Goal: Task Accomplishment & Management: Use online tool/utility

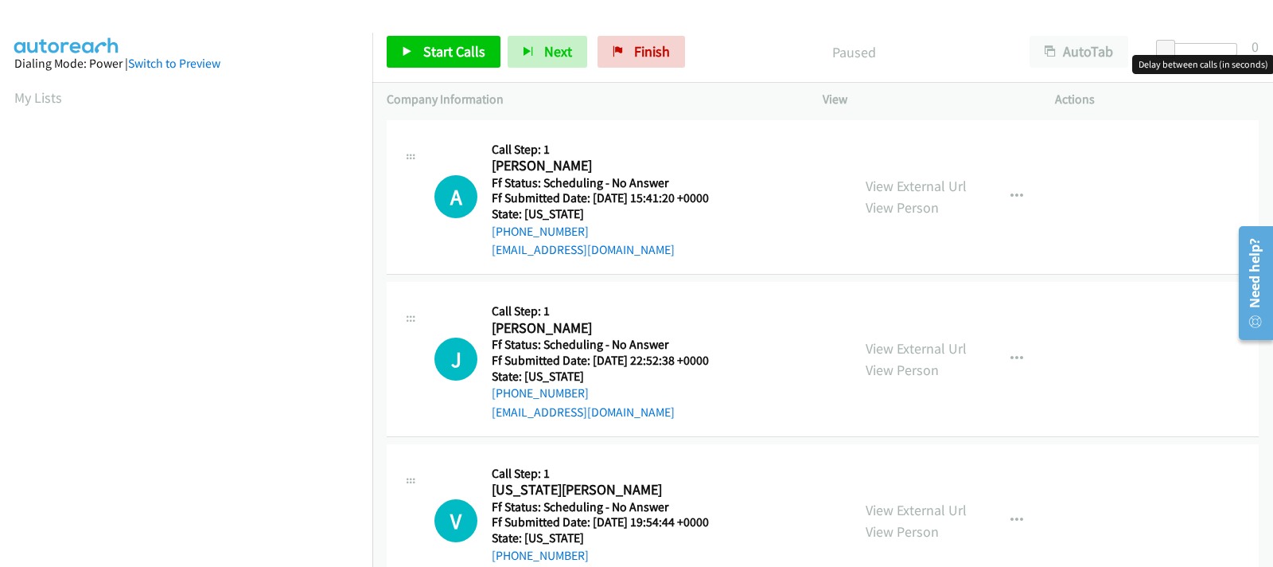
click at [1194, 49] on div at bounding box center [1200, 49] width 73 height 13
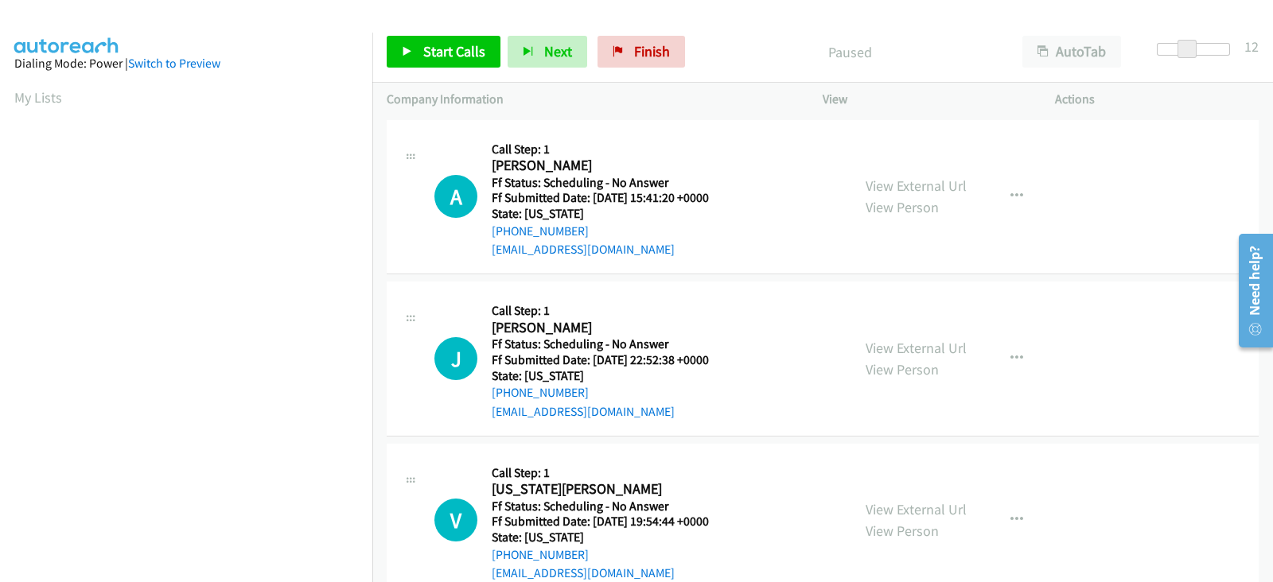
click at [1201, 49] on div at bounding box center [1193, 49] width 73 height 13
click at [1197, 49] on span at bounding box center [1187, 49] width 19 height 19
click at [1195, 49] on span at bounding box center [1201, 49] width 19 height 19
click at [1187, 49] on span at bounding box center [1194, 49] width 19 height 19
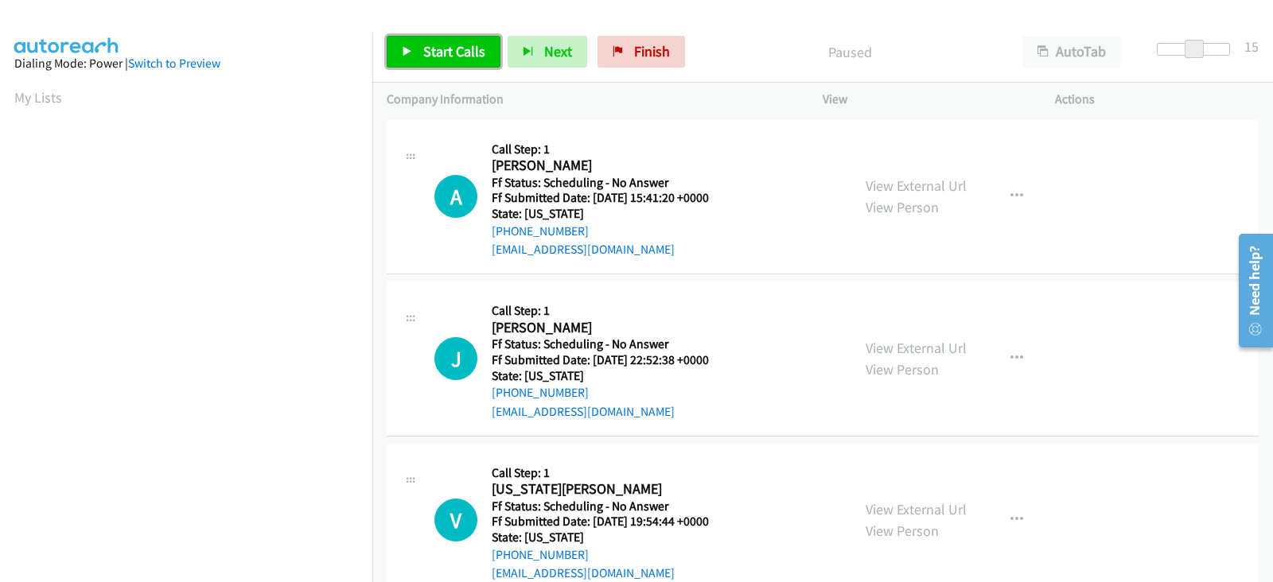
click at [430, 53] on span "Start Calls" at bounding box center [454, 51] width 62 height 18
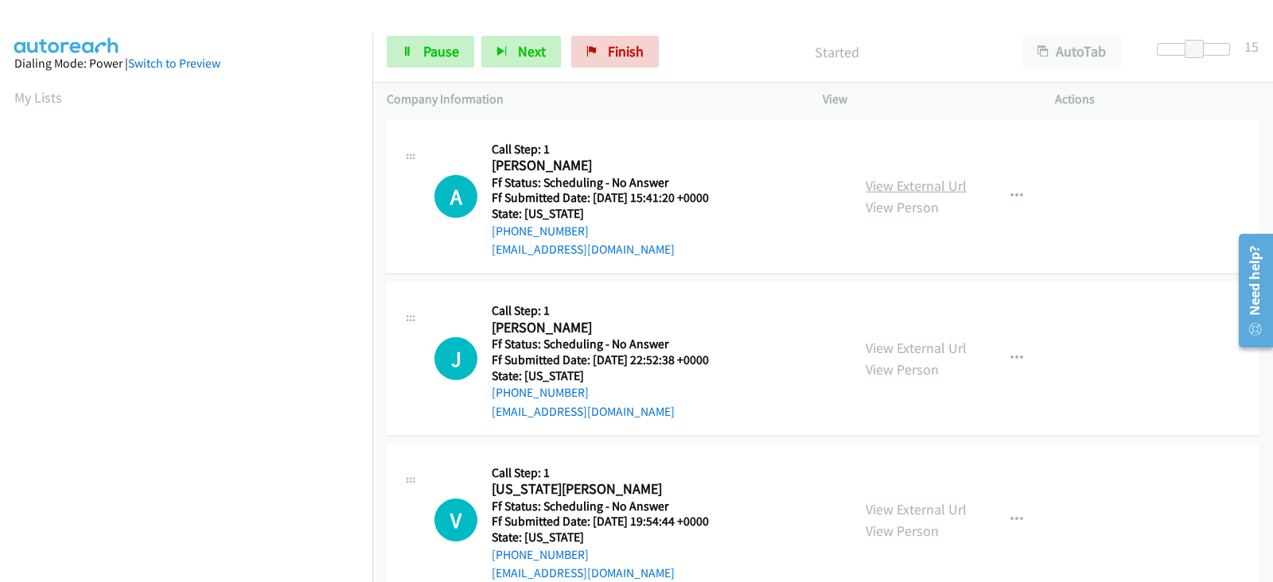
click at [917, 185] on link "View External Url" at bounding box center [916, 186] width 101 height 18
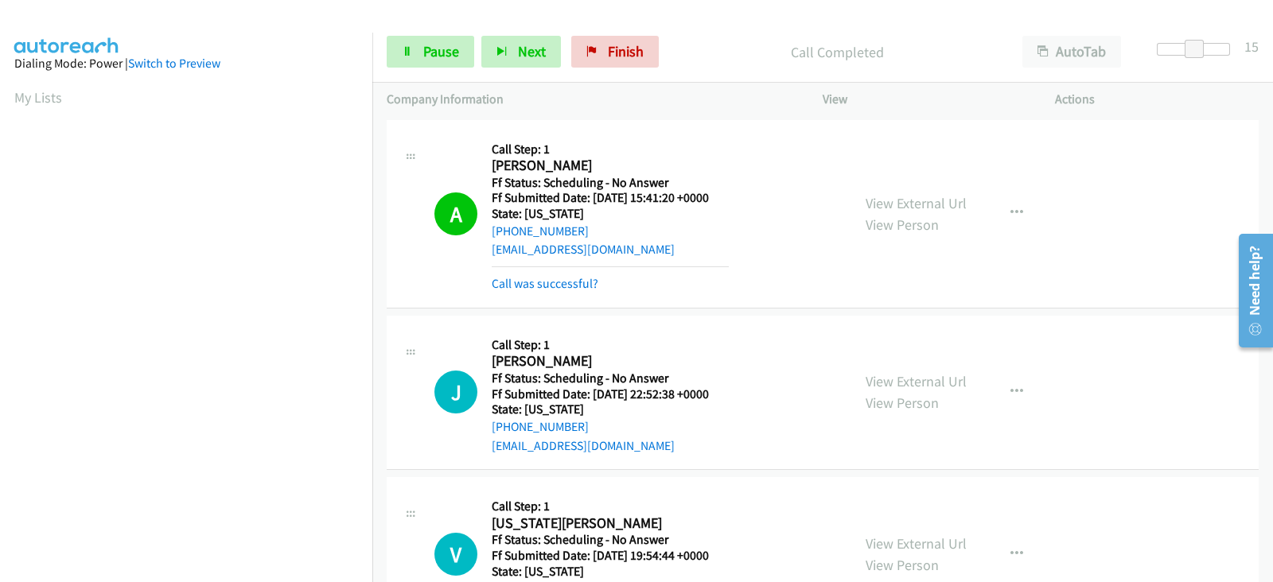
scroll to position [132, 0]
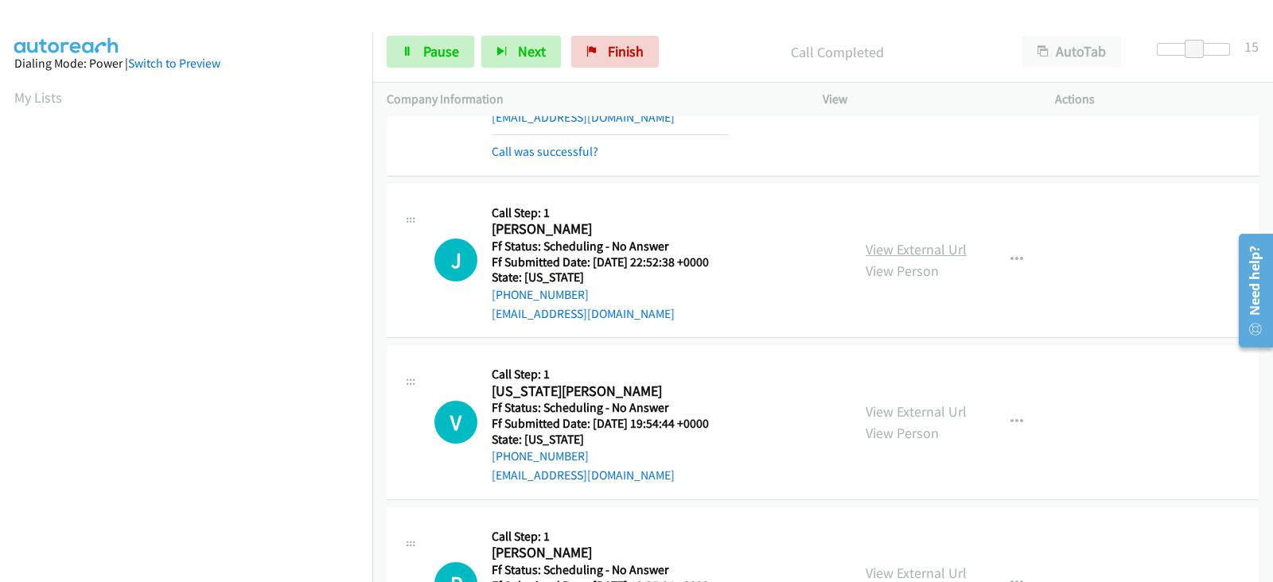
click at [884, 252] on link "View External Url" at bounding box center [916, 249] width 101 height 18
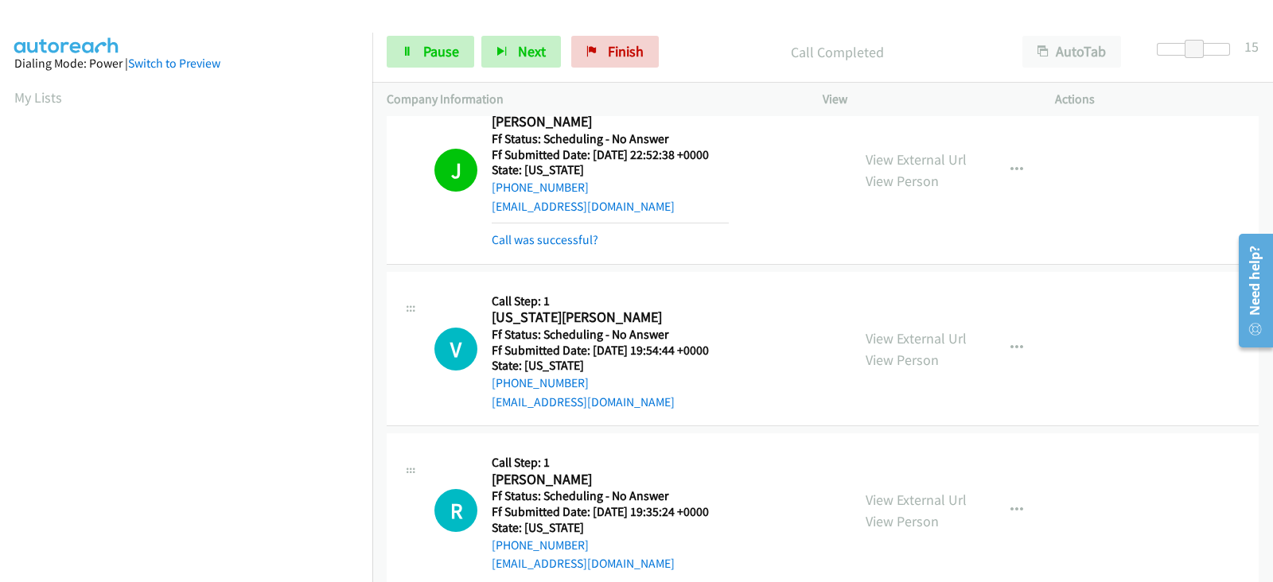
scroll to position [265, 0]
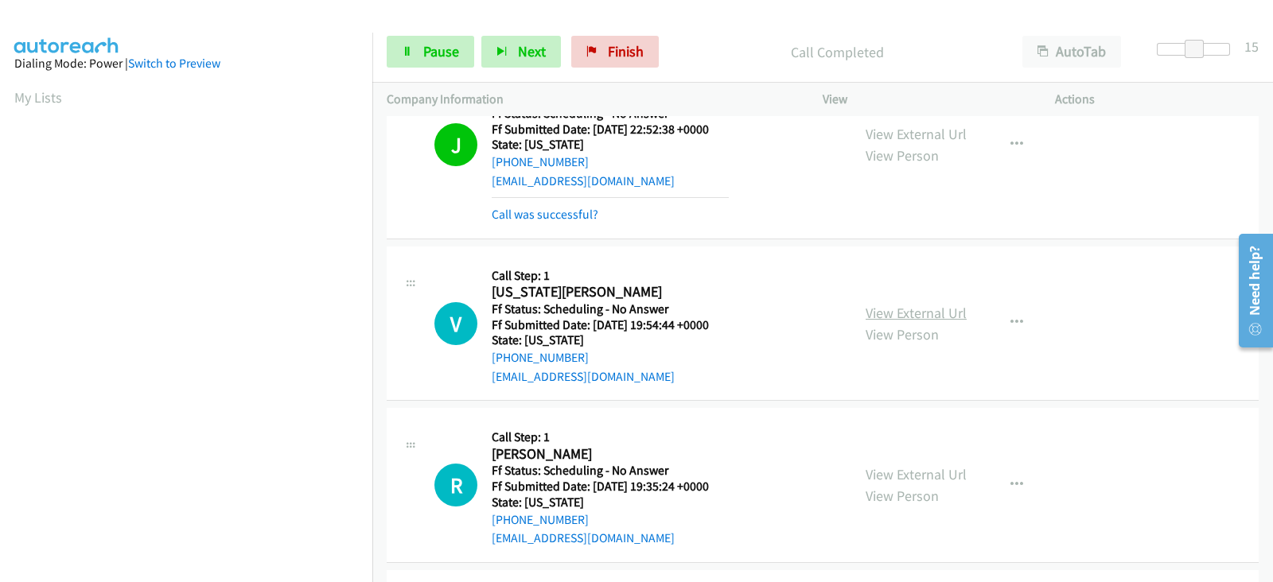
click at [898, 311] on link "View External Url" at bounding box center [916, 313] width 101 height 18
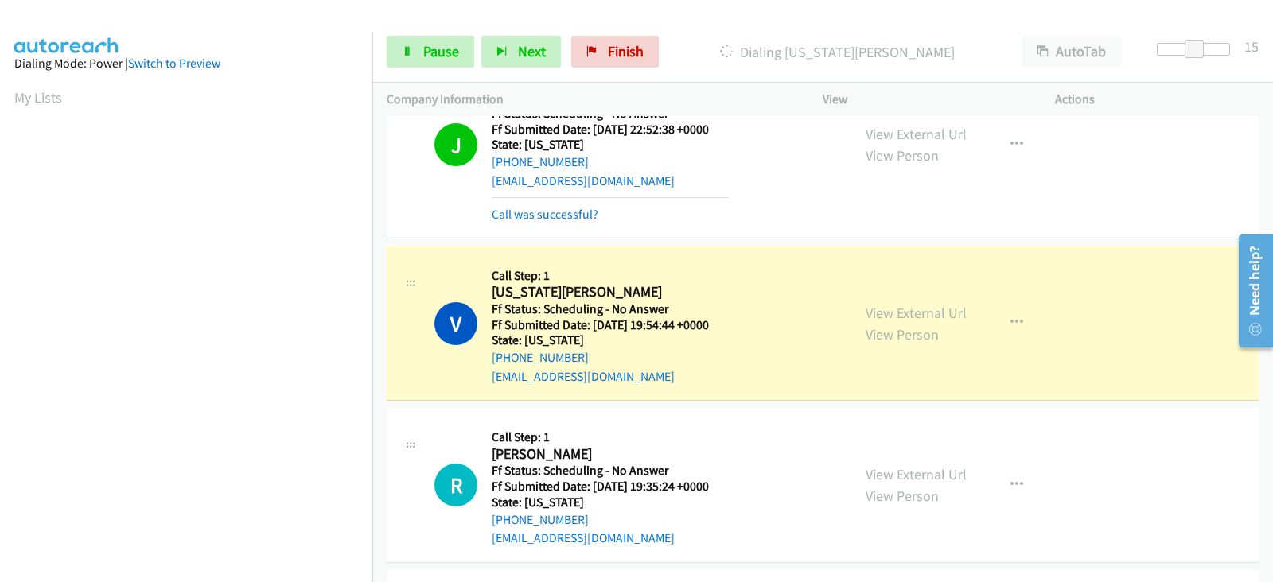
scroll to position [313, 0]
click at [195, 566] on section at bounding box center [186, 204] width 344 height 761
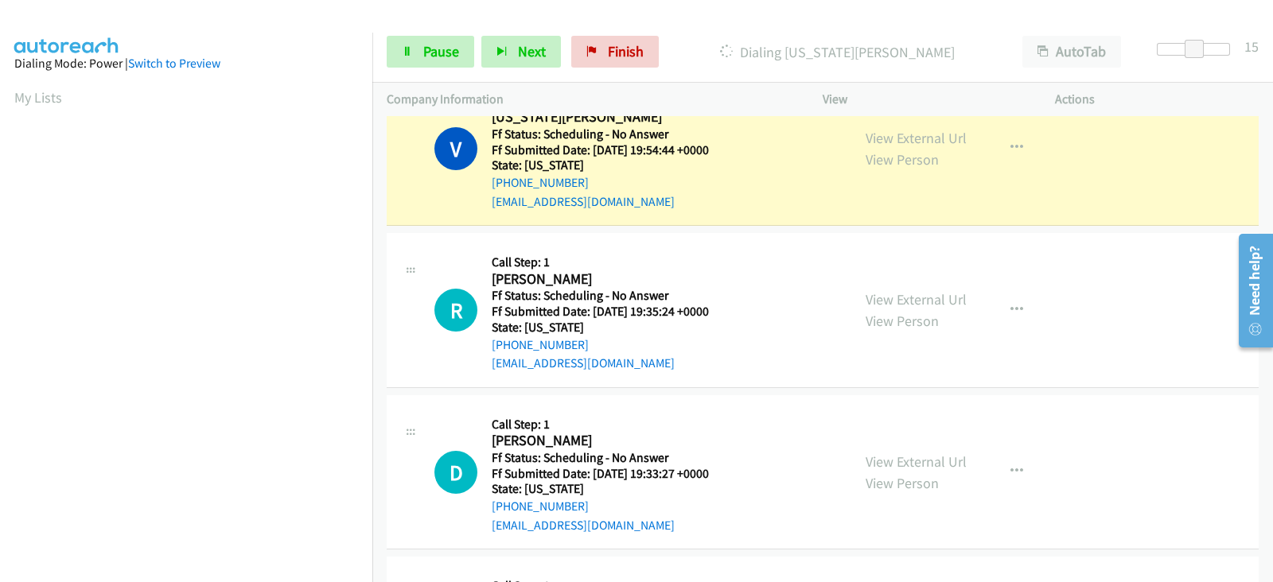
scroll to position [464, 0]
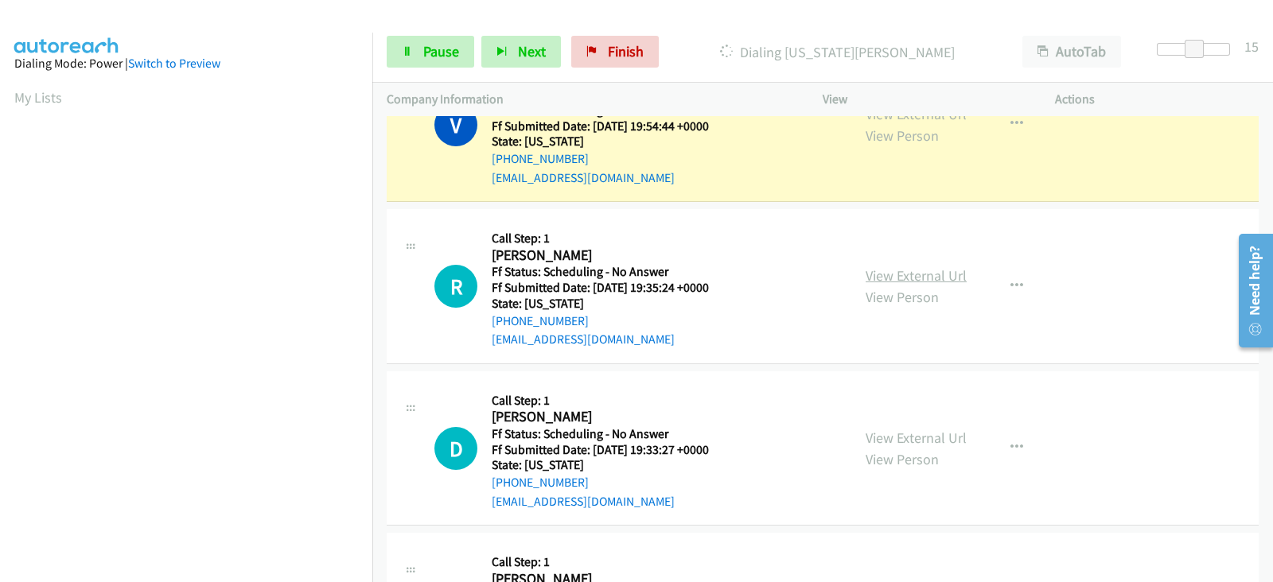
click at [880, 275] on link "View External Url" at bounding box center [916, 276] width 101 height 18
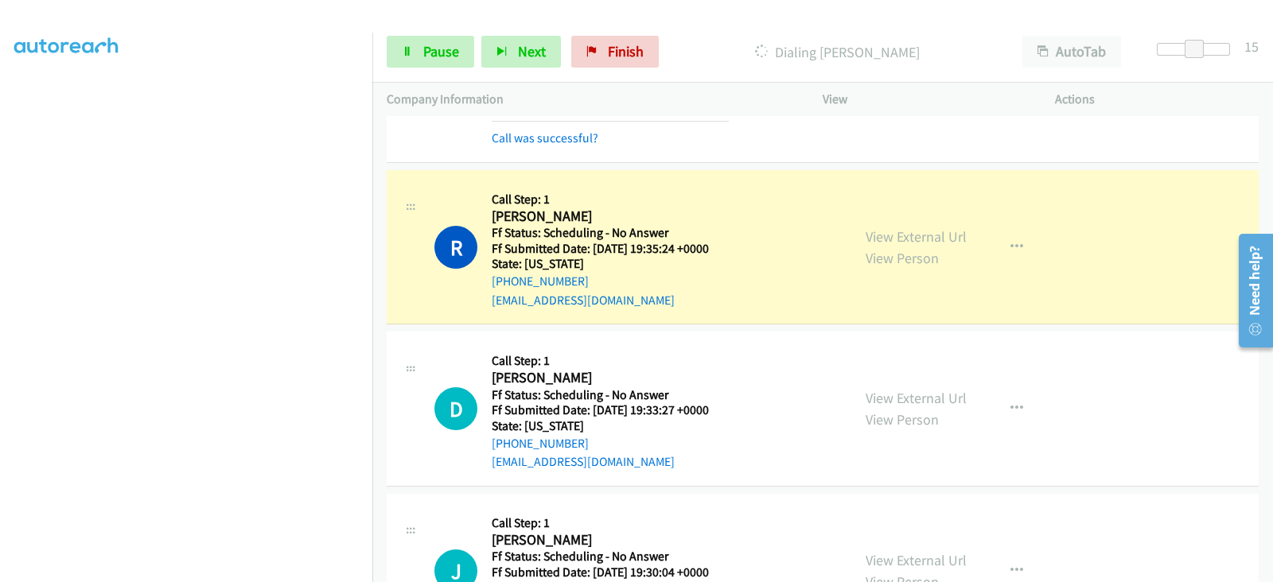
scroll to position [680, 0]
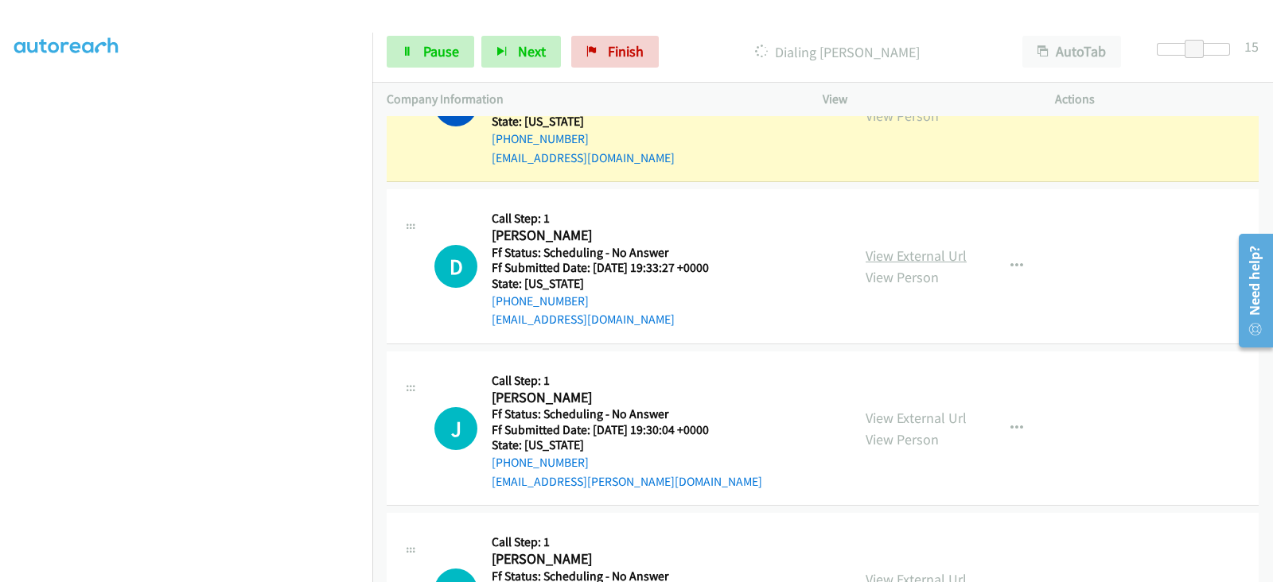
click at [903, 251] on link "View External Url" at bounding box center [916, 256] width 101 height 18
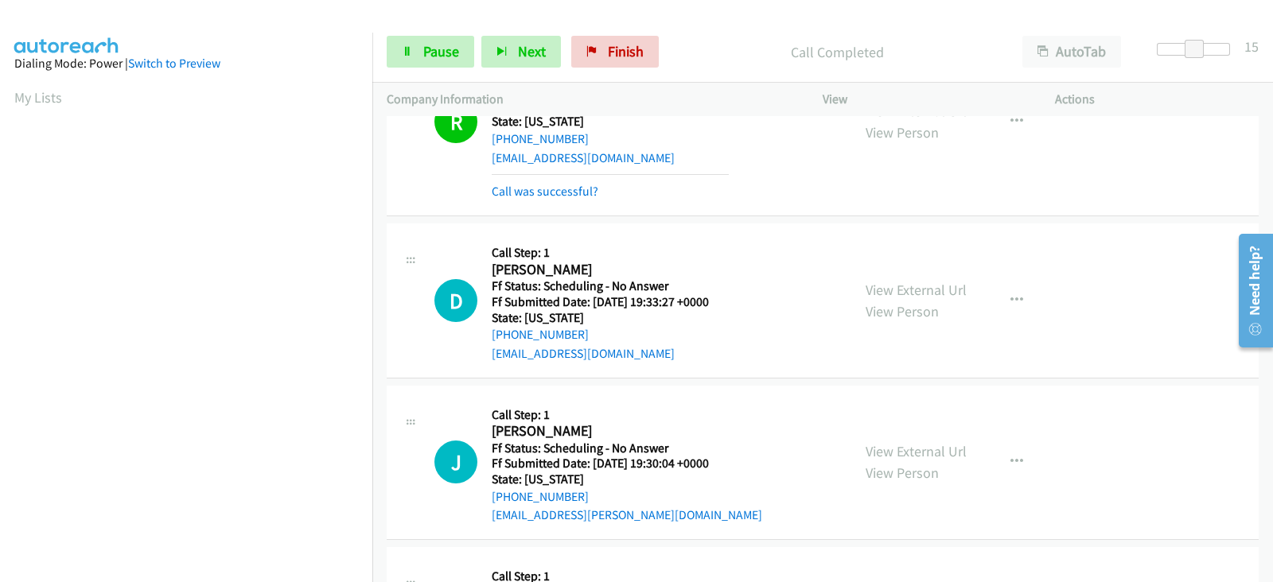
scroll to position [695, 0]
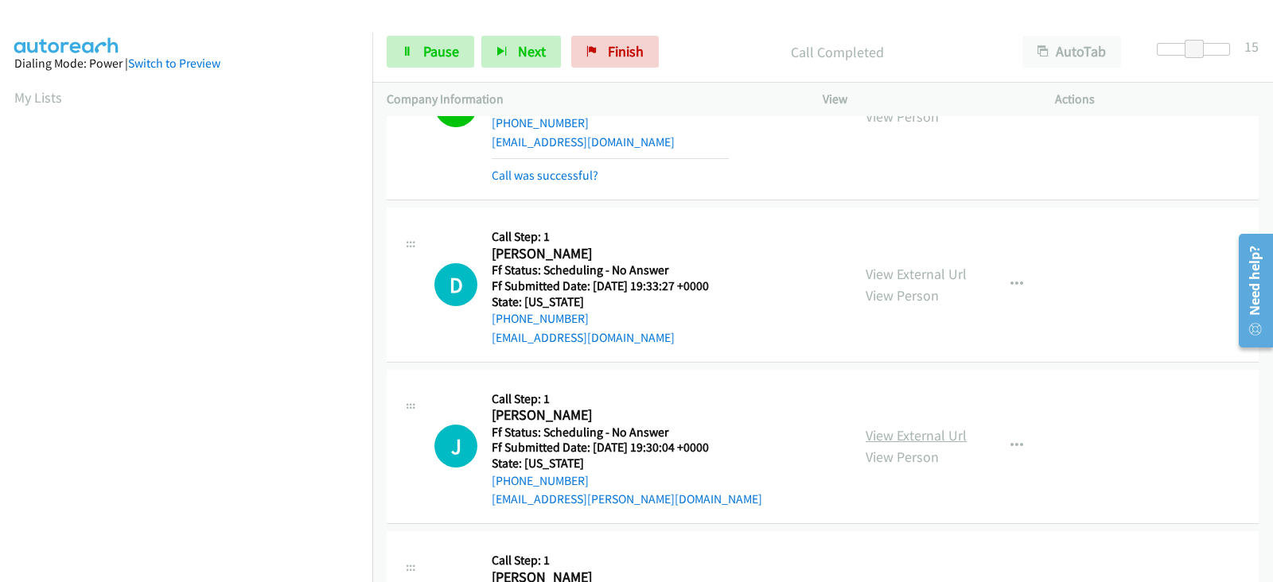
click at [915, 434] on link "View External Url" at bounding box center [916, 435] width 101 height 18
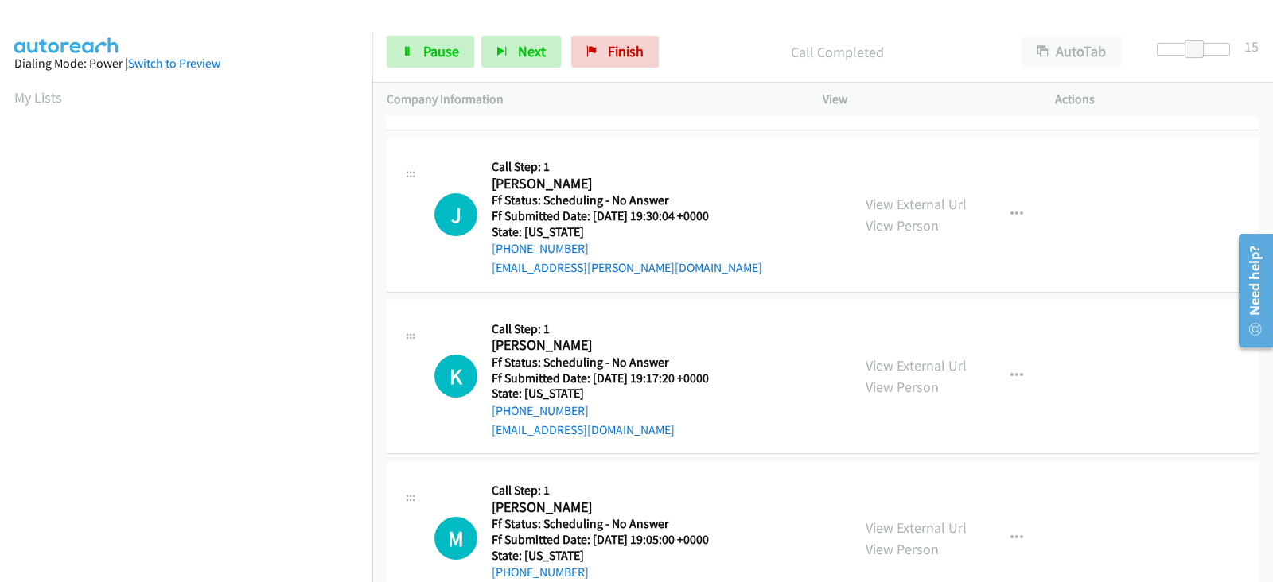
scroll to position [895, 0]
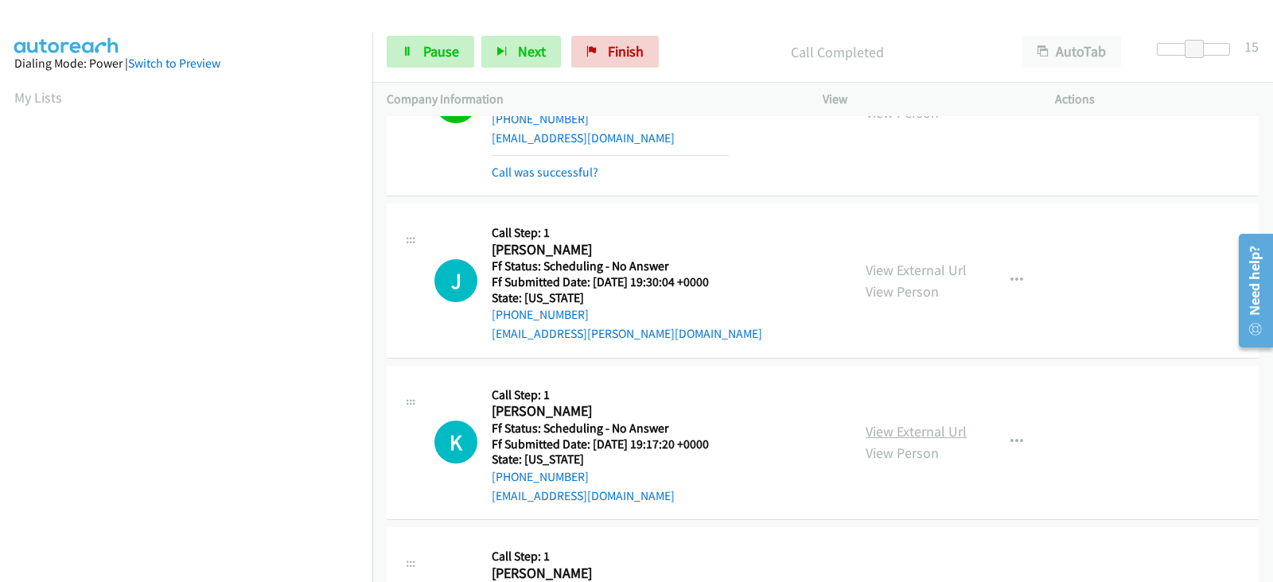
click at [882, 435] on link "View External Url" at bounding box center [916, 432] width 101 height 18
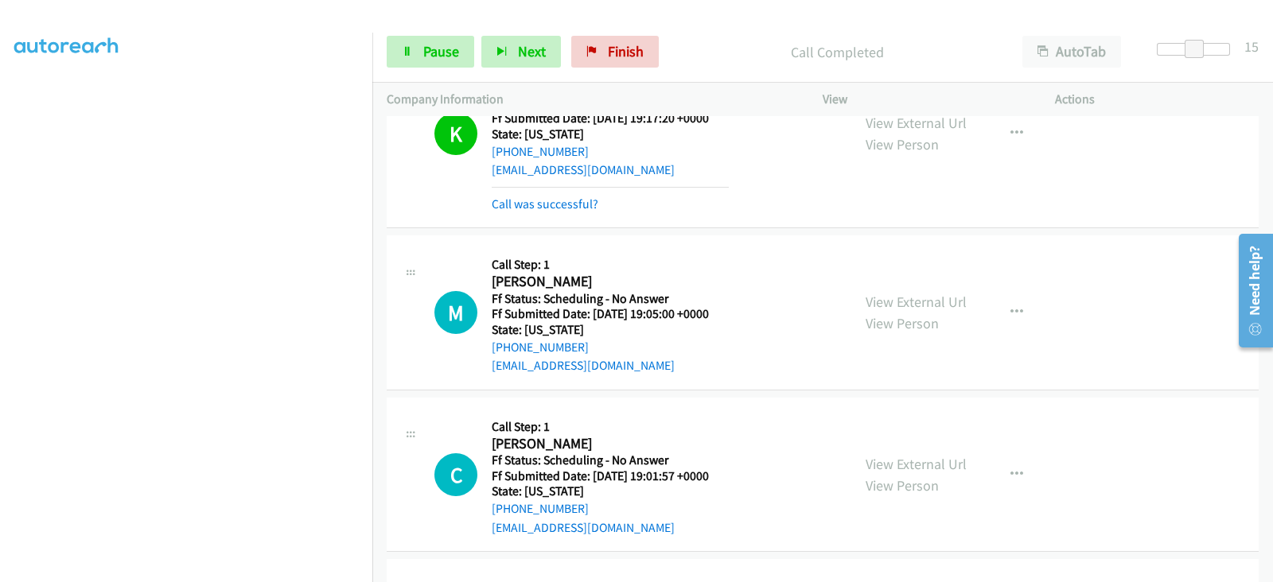
scroll to position [1292, 0]
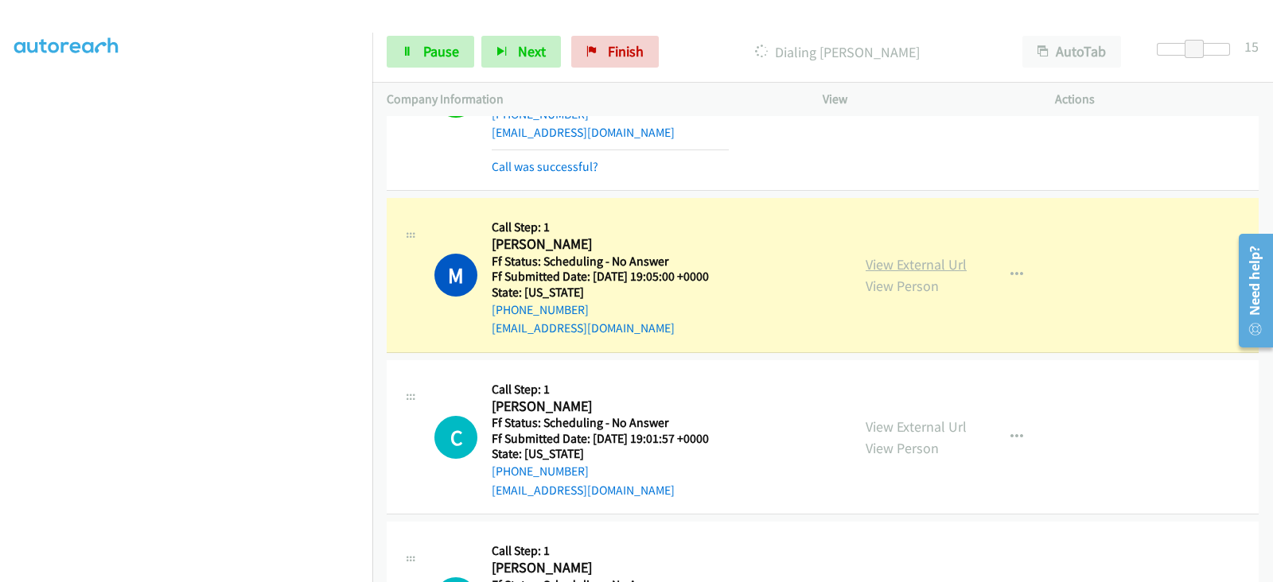
click at [908, 262] on link "View External Url" at bounding box center [916, 264] width 101 height 18
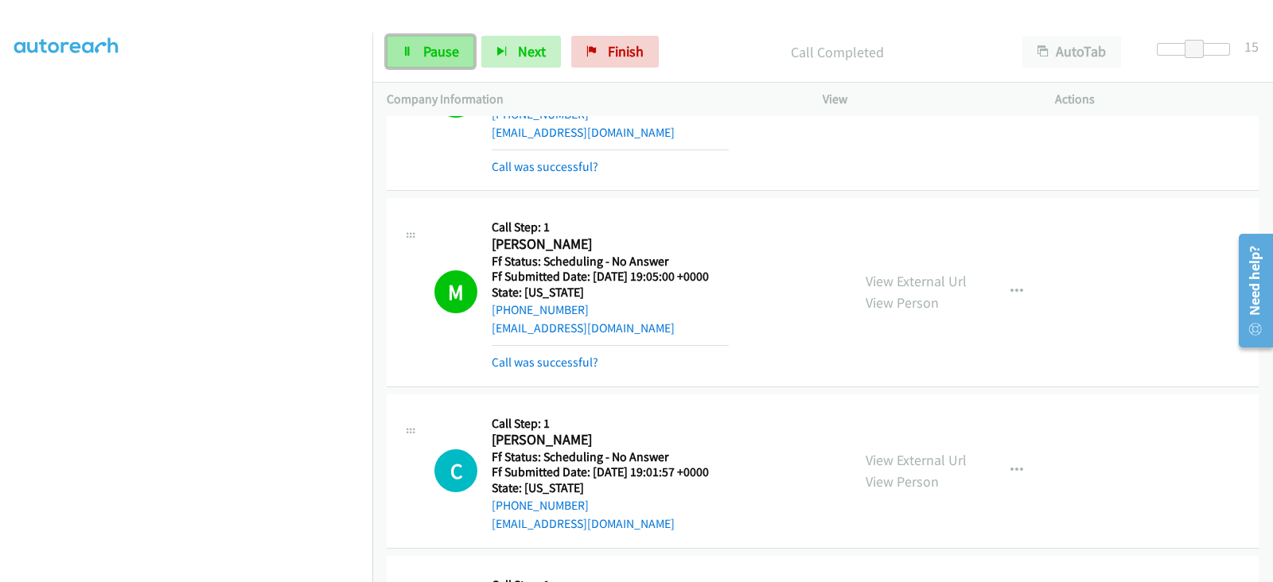
click at [437, 54] on span "Pause" at bounding box center [441, 51] width 36 height 18
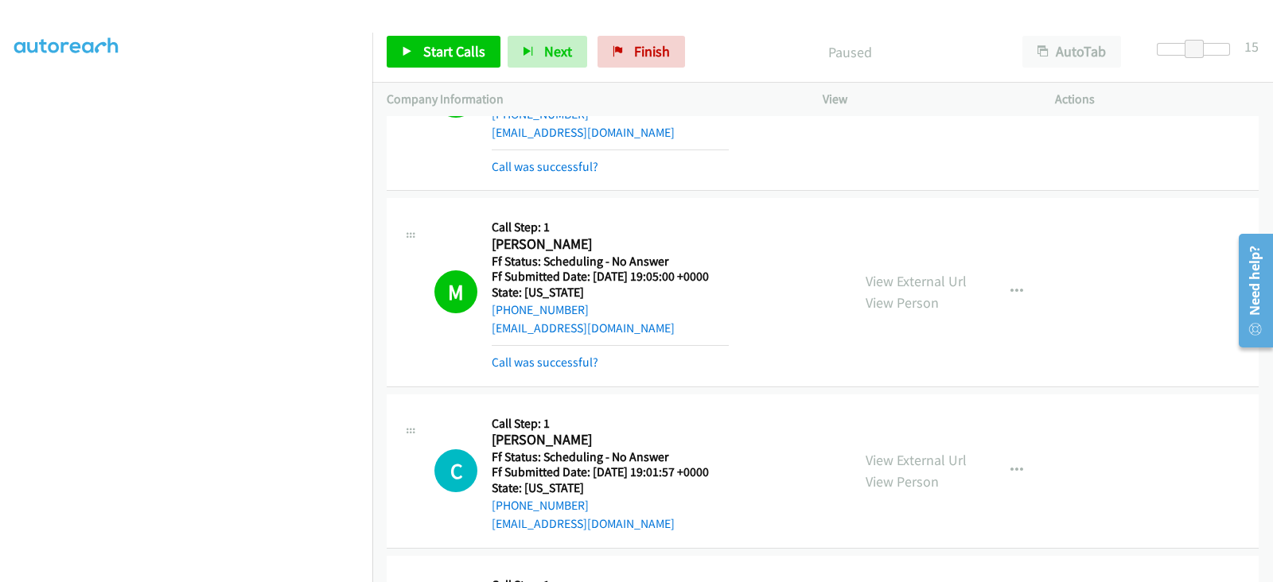
scroll to position [0, 0]
click at [469, 58] on span "Start Calls" at bounding box center [454, 51] width 62 height 18
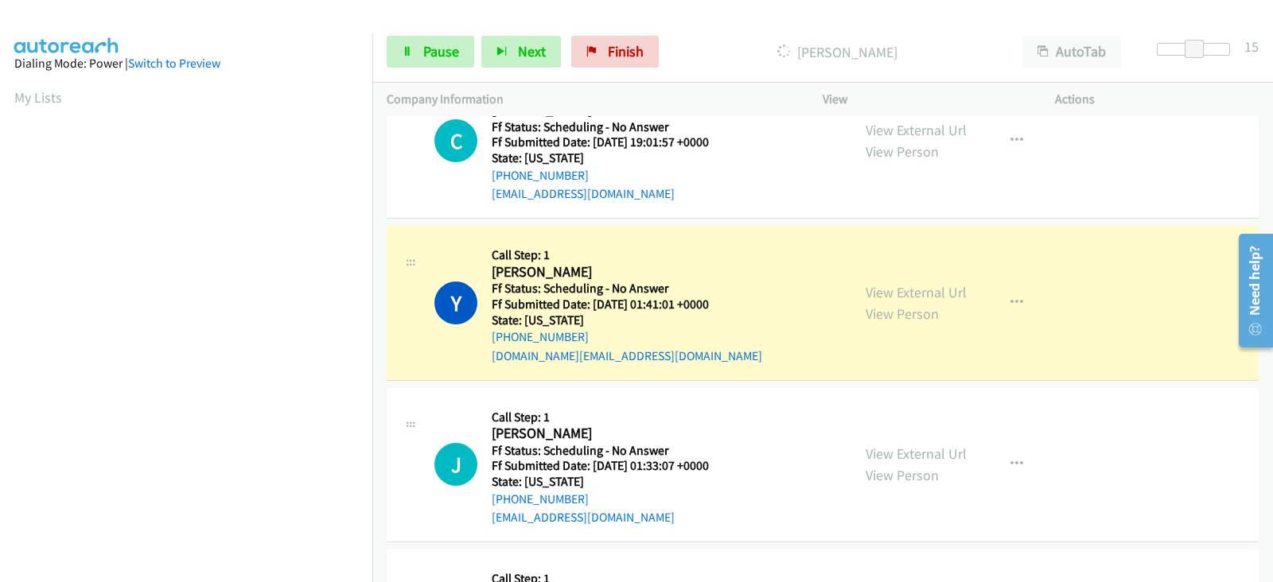
scroll to position [1624, 0]
click at [901, 292] on link "View External Url" at bounding box center [916, 291] width 101 height 18
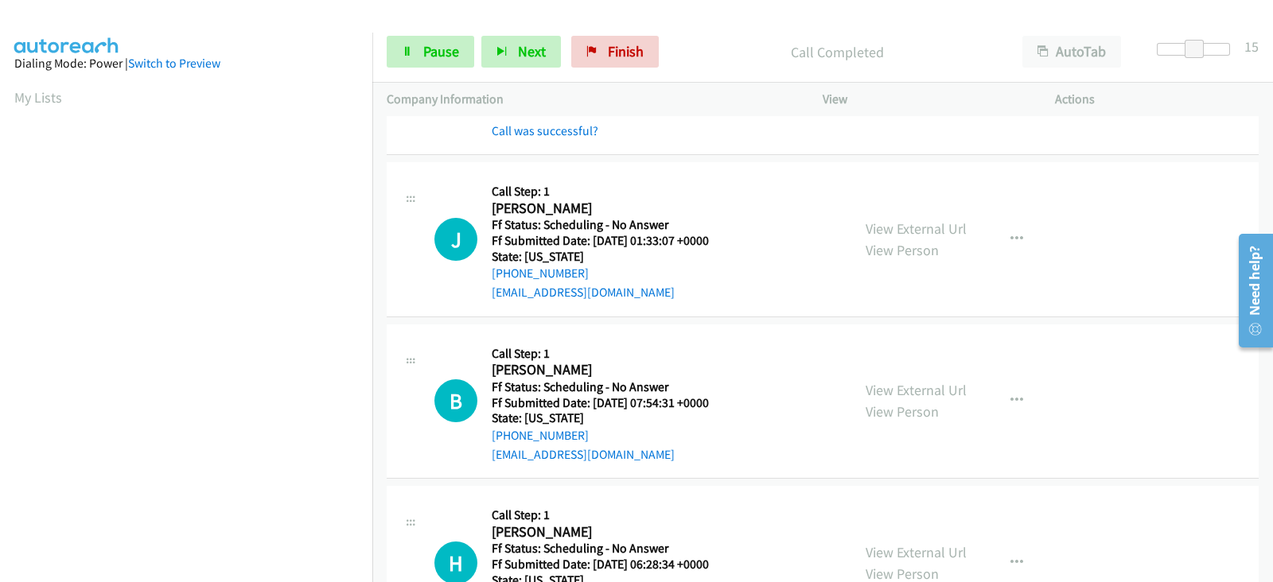
scroll to position [1890, 0]
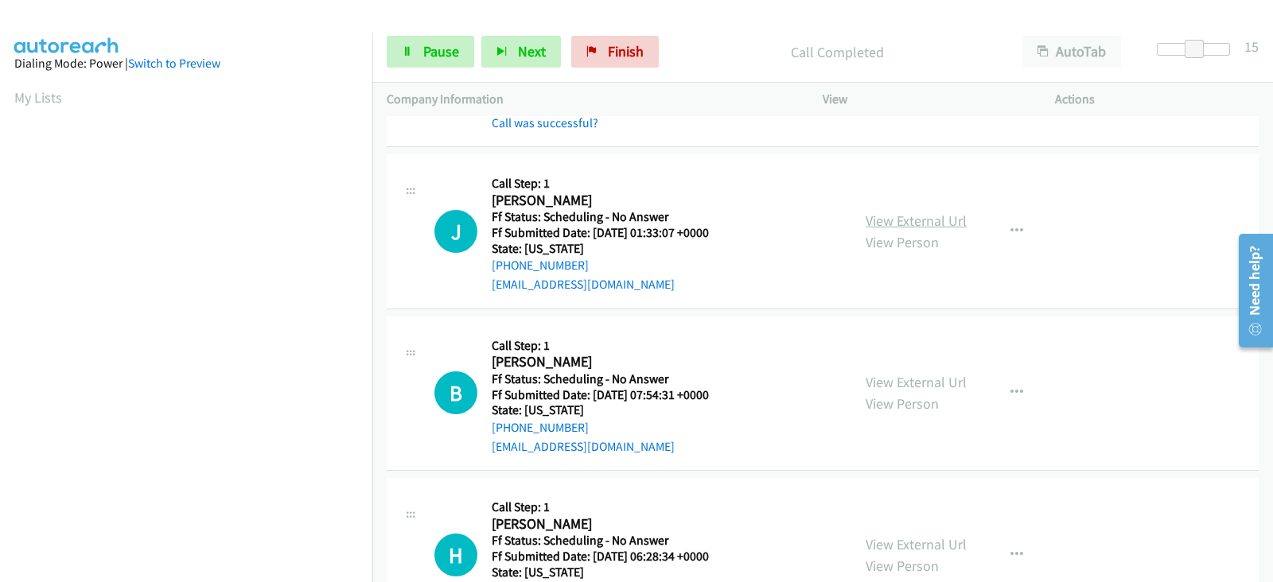
click at [879, 220] on link "View External Url" at bounding box center [916, 221] width 101 height 18
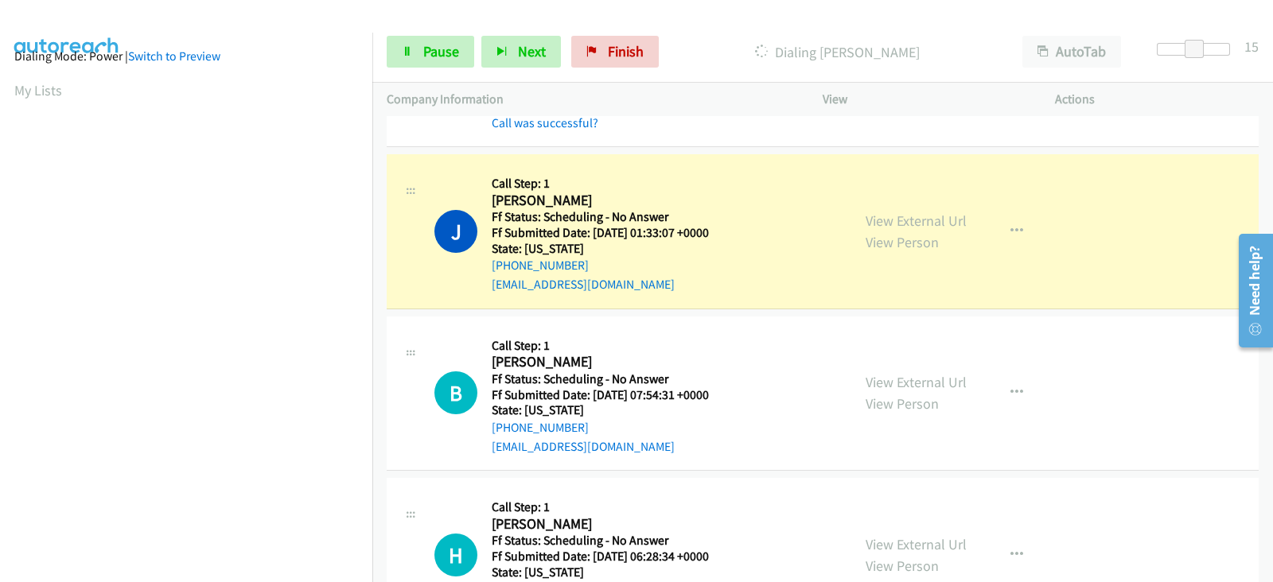
scroll to position [313, 0]
click at [878, 379] on link "View External Url" at bounding box center [916, 382] width 101 height 18
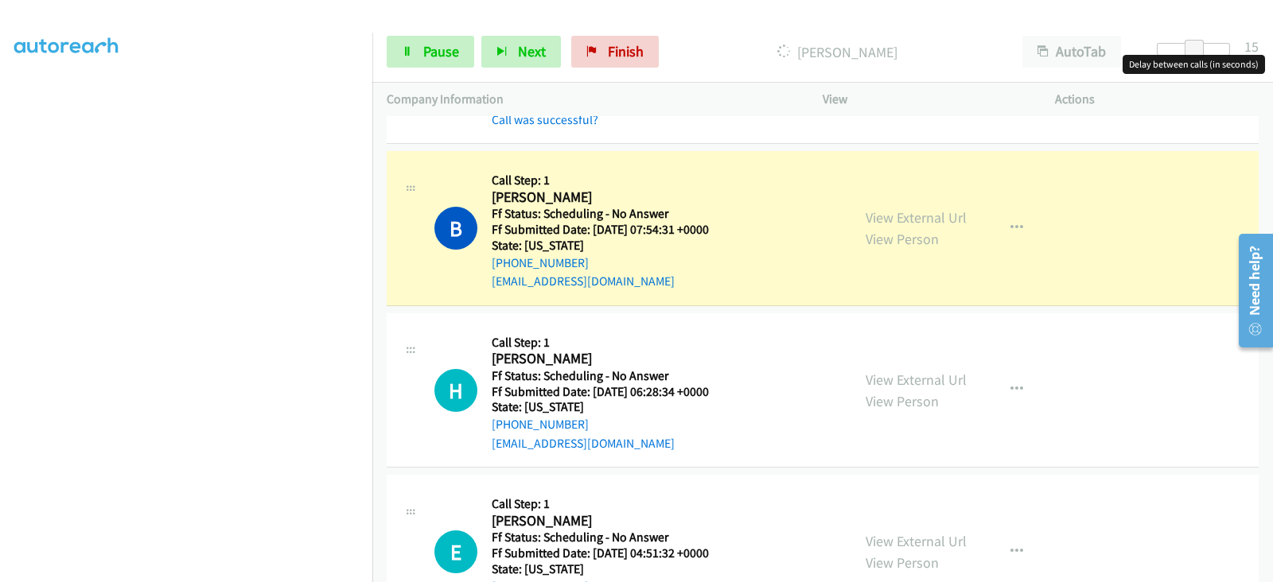
click at [1182, 49] on div at bounding box center [1193, 49] width 73 height 13
click at [1182, 49] on span at bounding box center [1182, 49] width 19 height 19
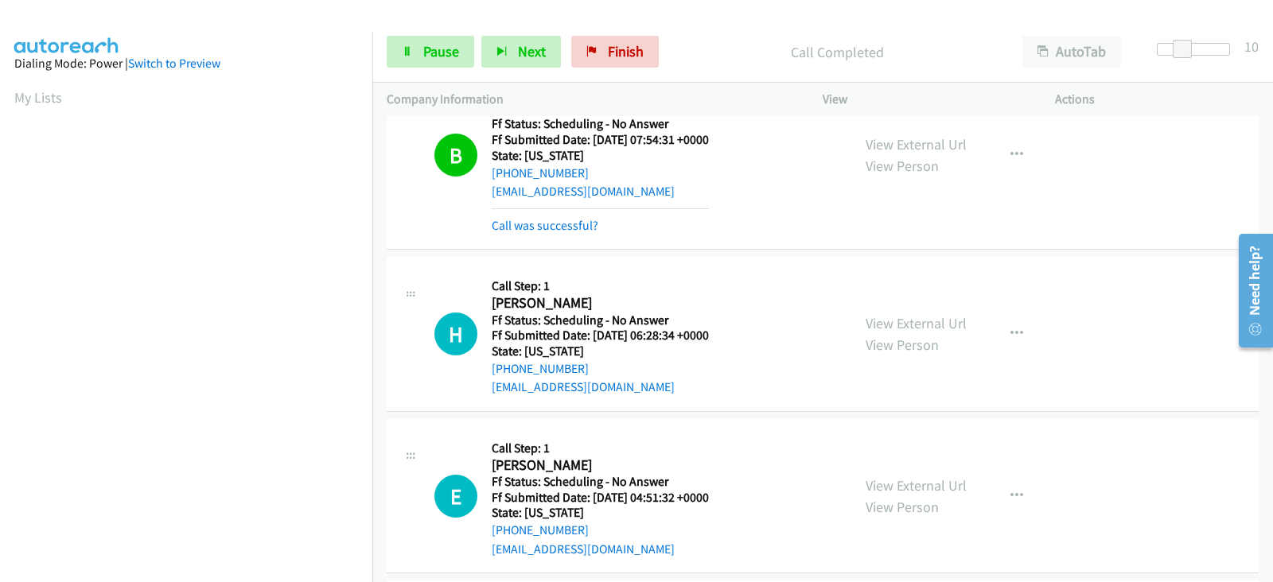
scroll to position [2221, 0]
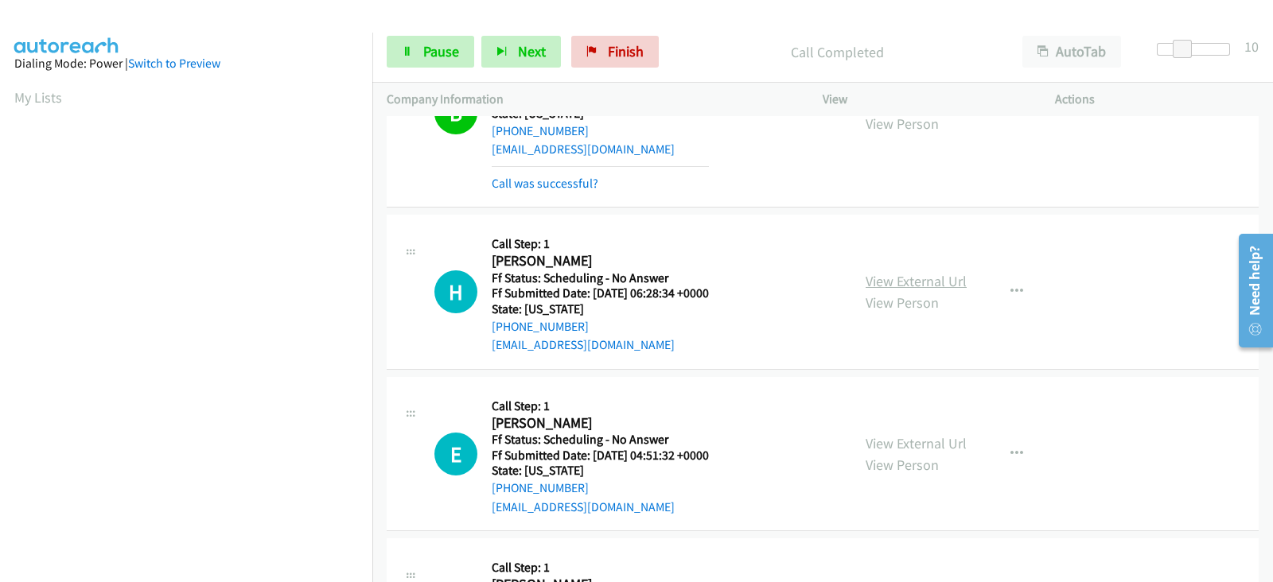
click at [878, 274] on link "View External Url" at bounding box center [916, 281] width 101 height 18
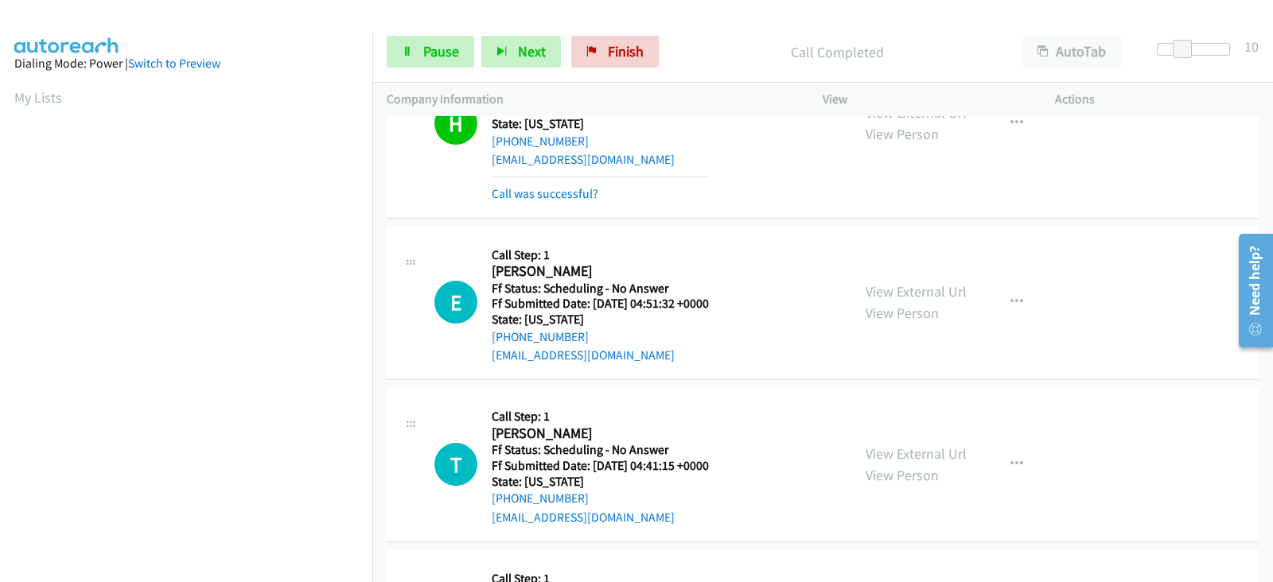
scroll to position [2420, 0]
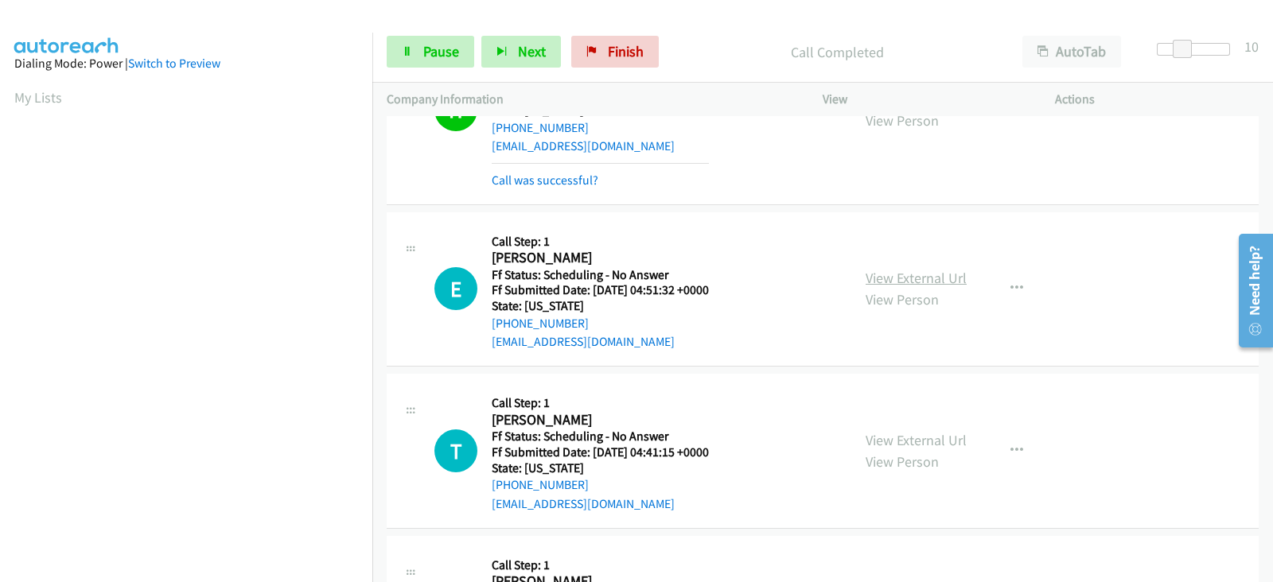
click at [875, 275] on link "View External Url" at bounding box center [916, 278] width 101 height 18
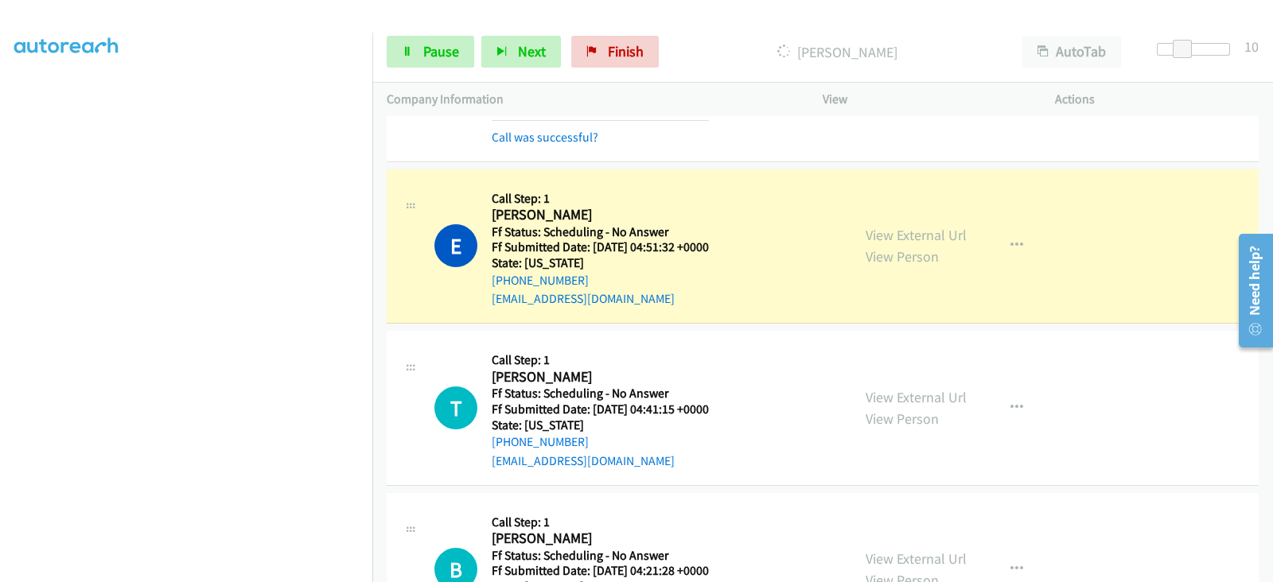
scroll to position [2553, 0]
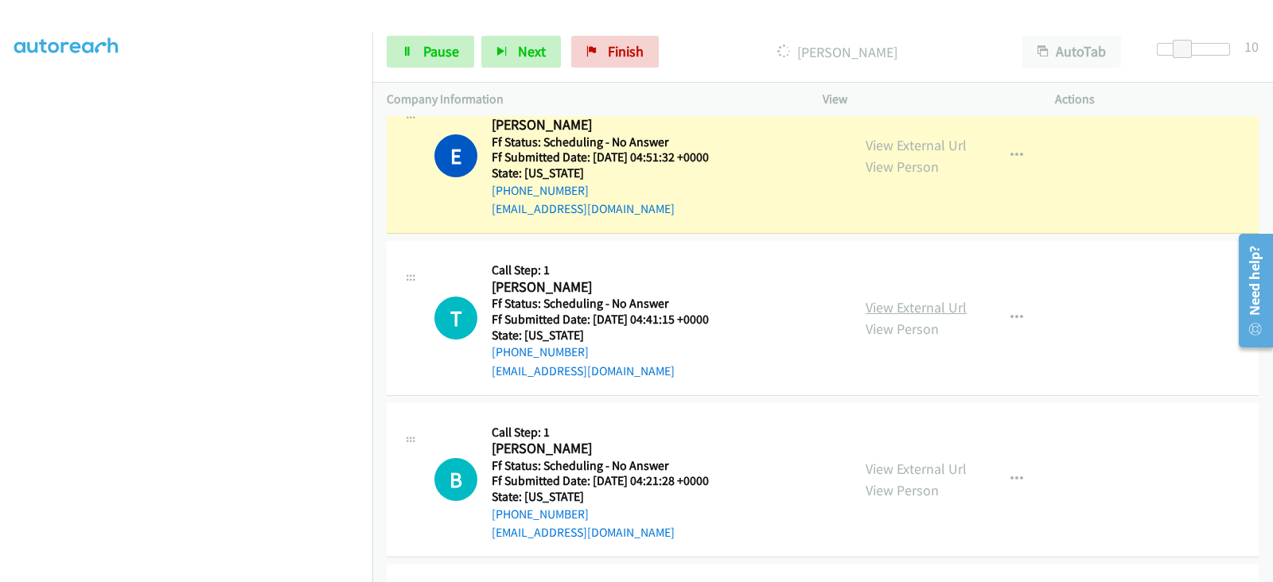
click at [899, 307] on link "View External Url" at bounding box center [916, 307] width 101 height 18
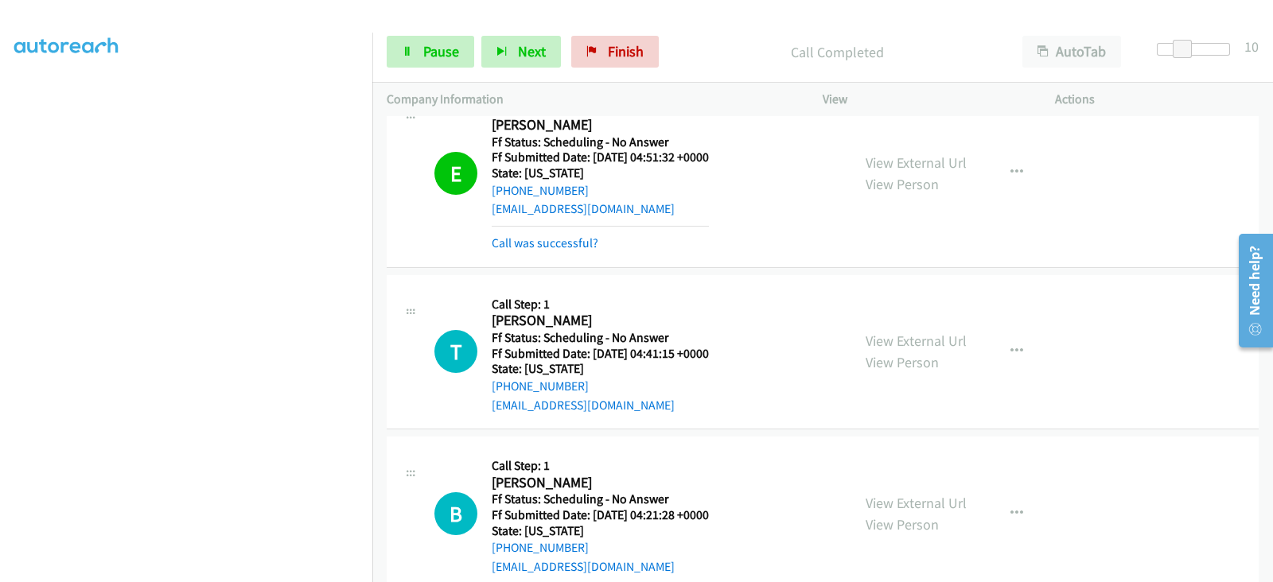
click at [720, 281] on div "T Callback Scheduled Call Step: 1 [PERSON_NAME] America/New_York Ff Status: Sch…" at bounding box center [823, 352] width 872 height 155
click at [432, 57] on span "Pause" at bounding box center [441, 51] width 36 height 18
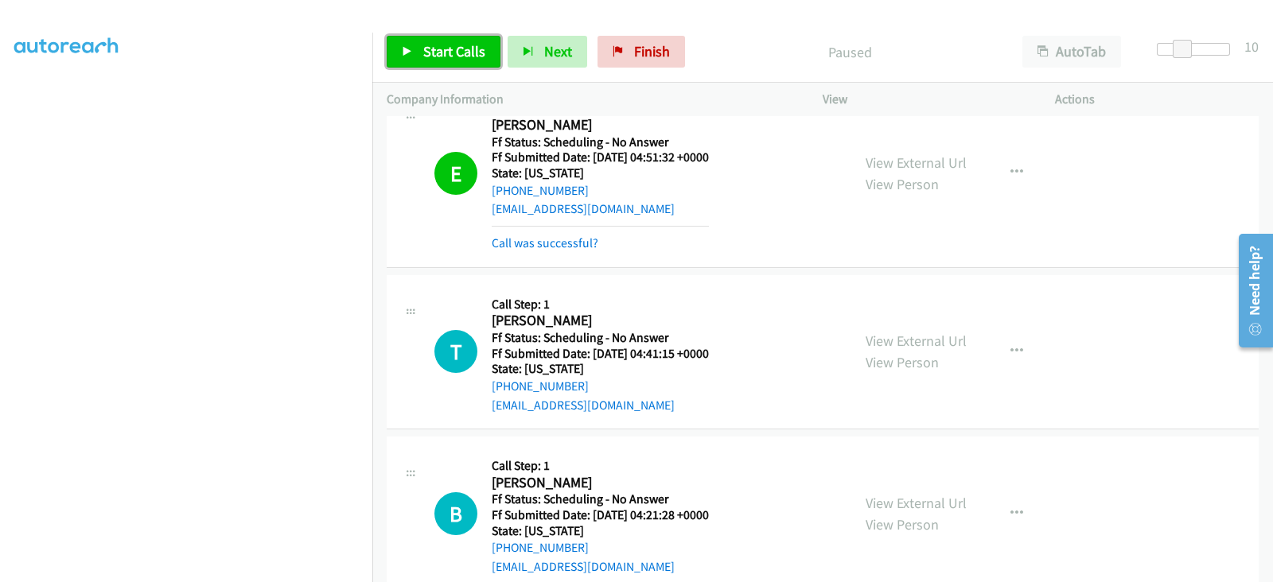
click at [432, 57] on span "Start Calls" at bounding box center [454, 51] width 62 height 18
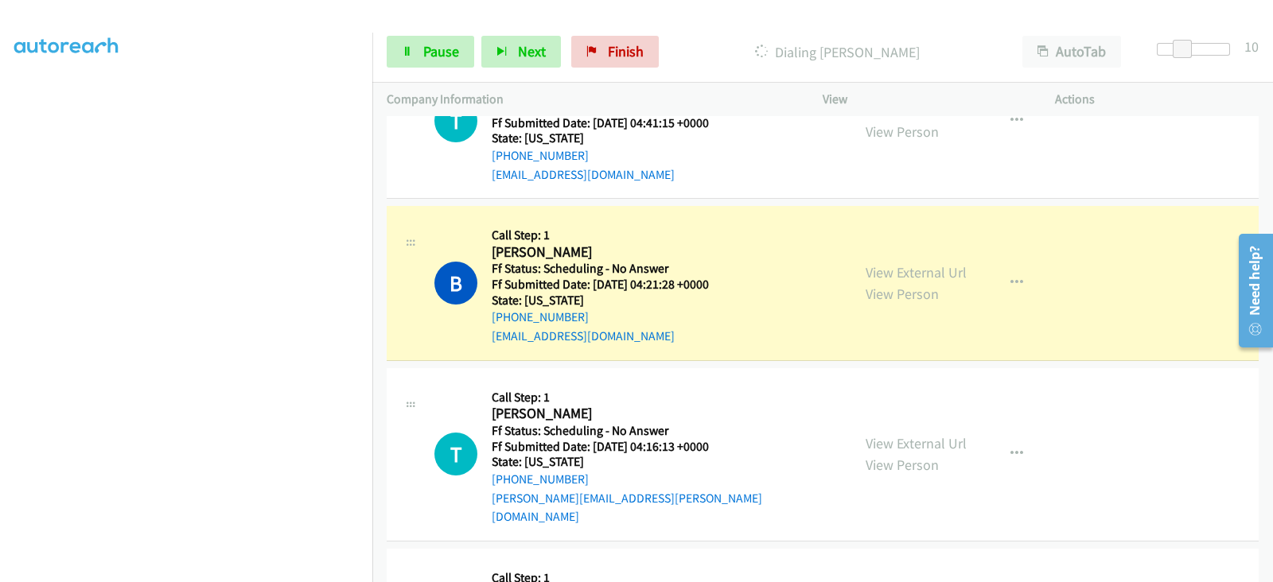
scroll to position [2751, 0]
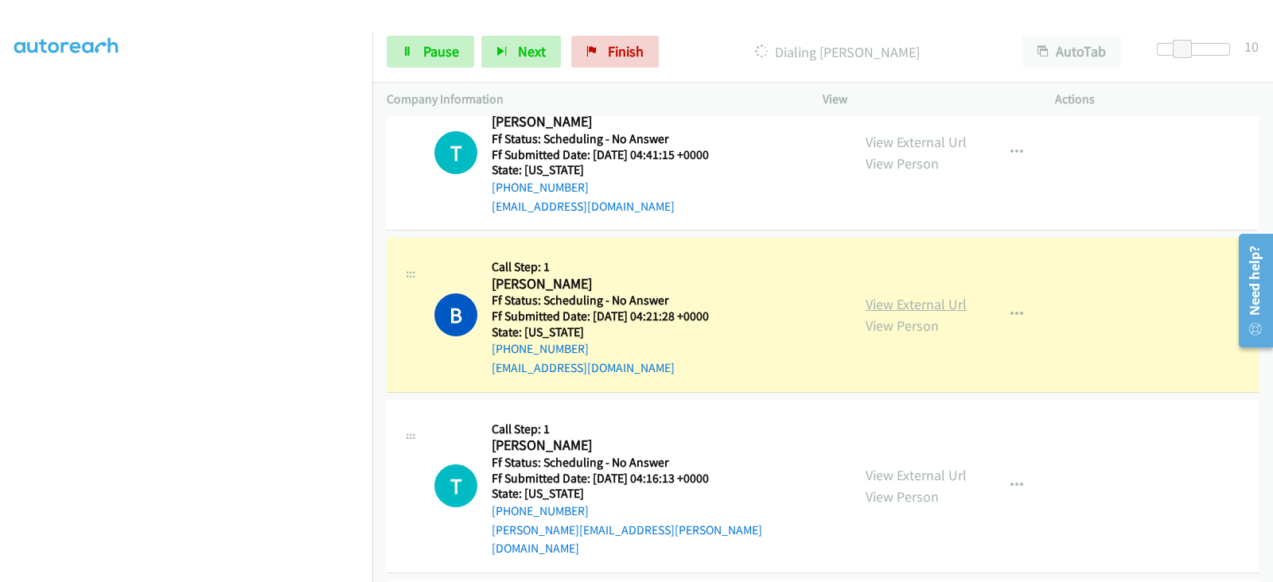
click at [889, 298] on link "View External Url" at bounding box center [916, 304] width 101 height 18
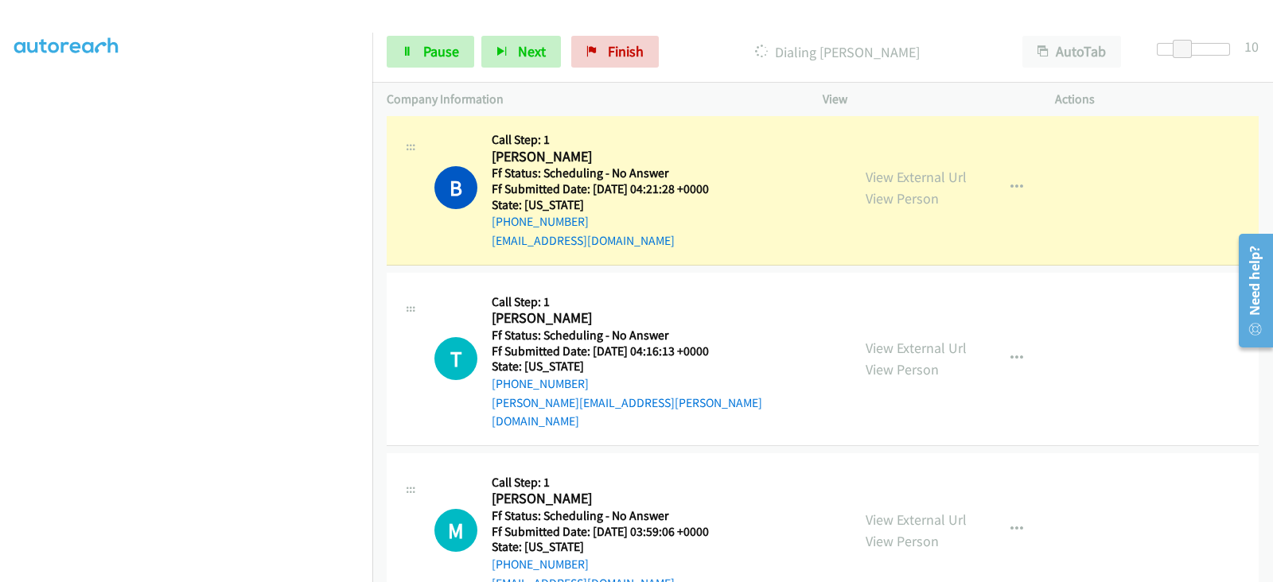
scroll to position [2884, 0]
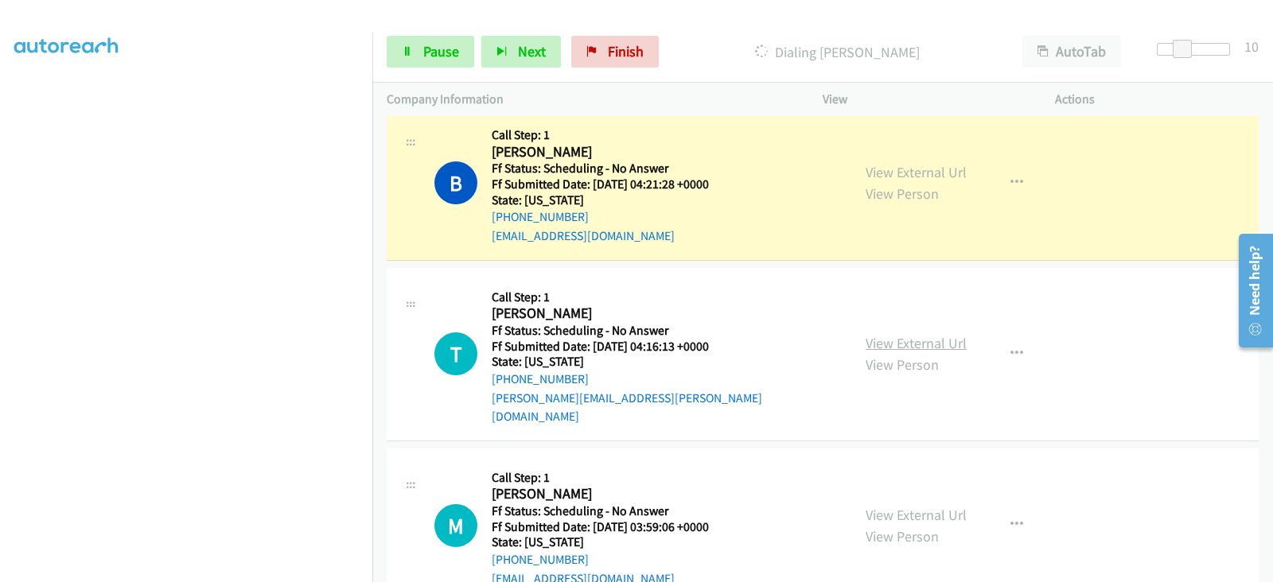
click at [882, 334] on link "View External Url" at bounding box center [916, 343] width 101 height 18
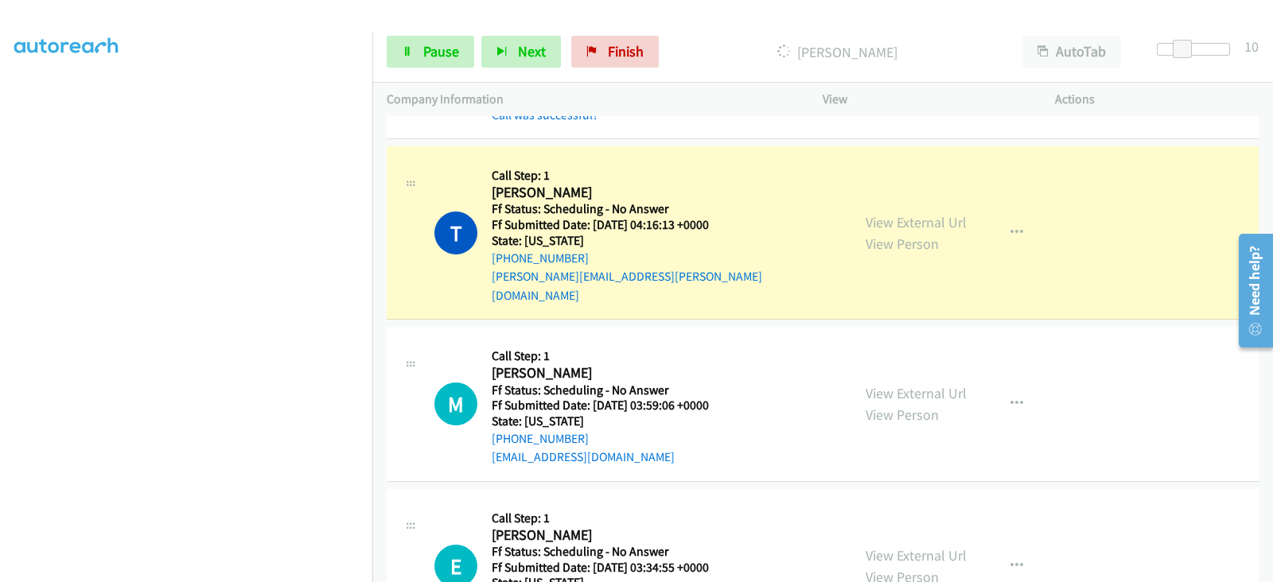
scroll to position [3082, 0]
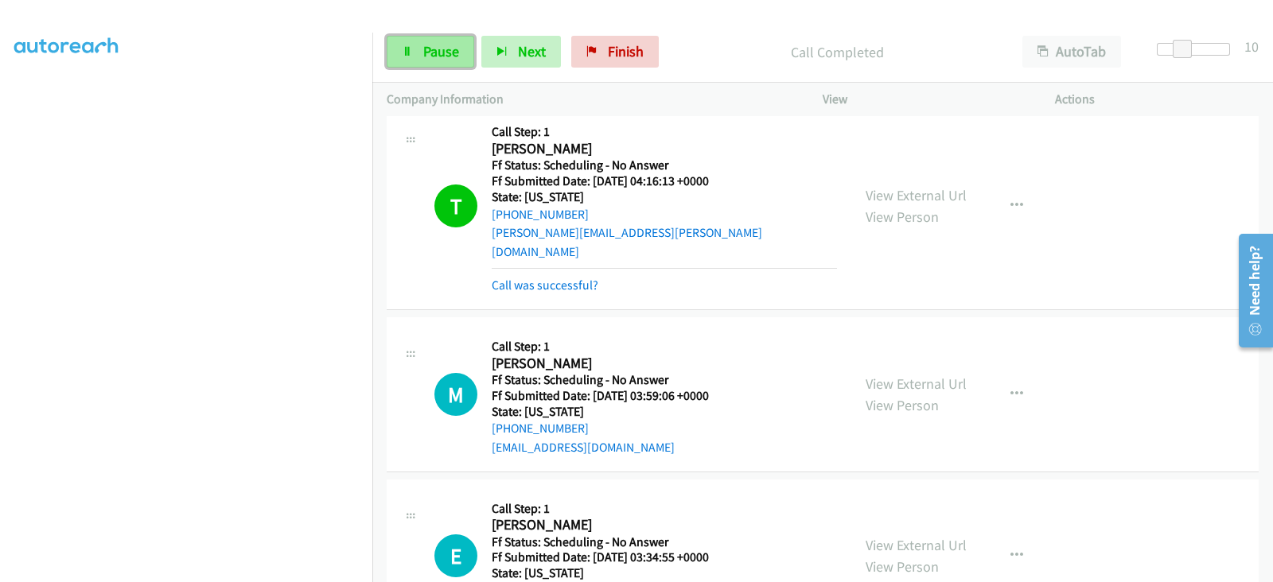
click at [425, 58] on span "Pause" at bounding box center [441, 51] width 36 height 18
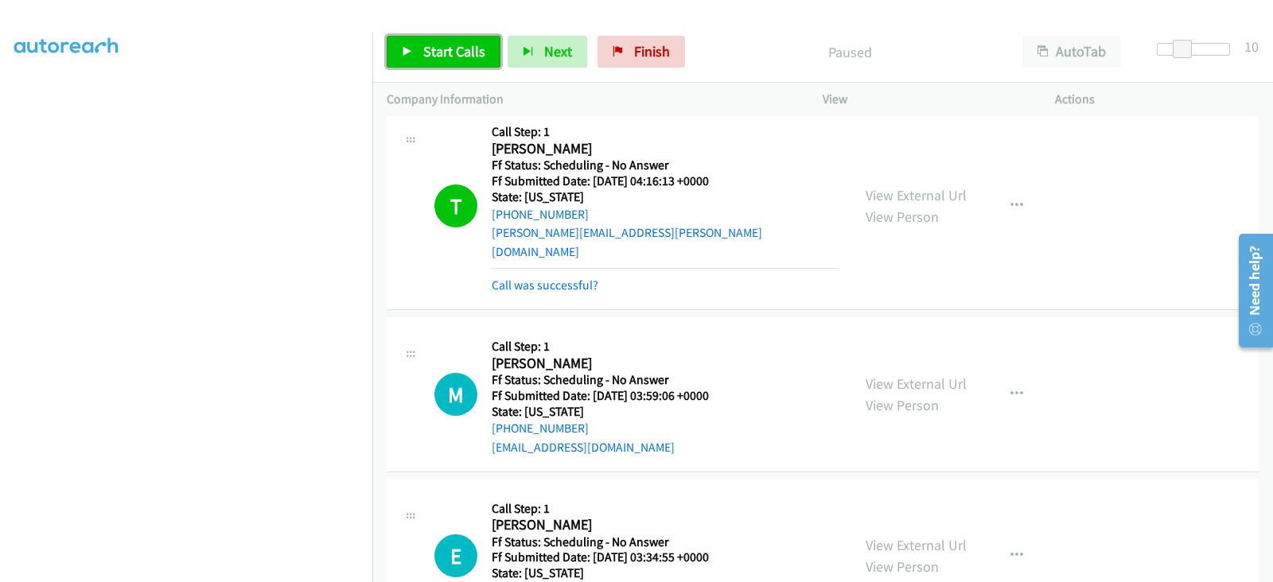
click at [453, 61] on link "Start Calls" at bounding box center [444, 52] width 114 height 32
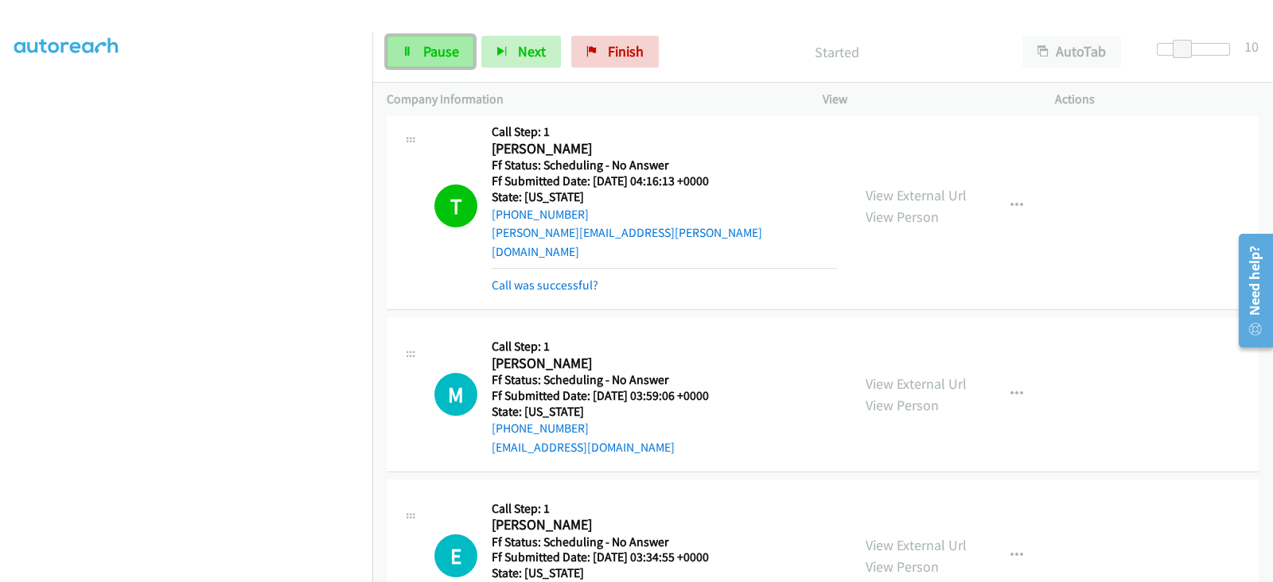
click at [432, 53] on span "Pause" at bounding box center [441, 51] width 36 height 18
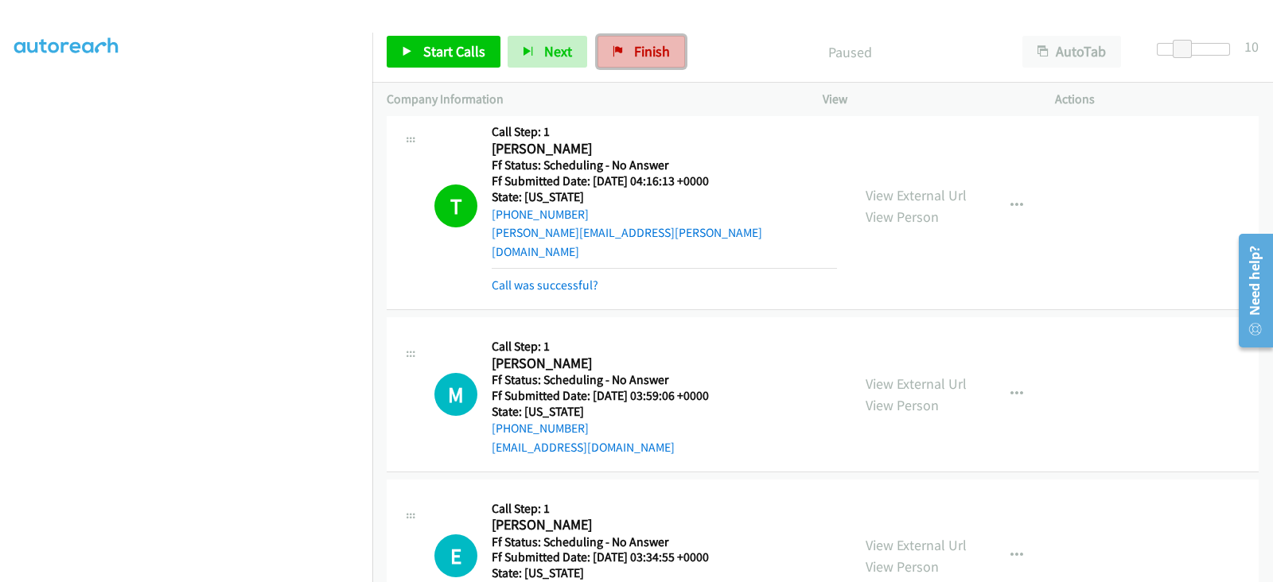
click at [637, 57] on span "Finish" at bounding box center [652, 51] width 36 height 18
